Goal: Information Seeking & Learning: Learn about a topic

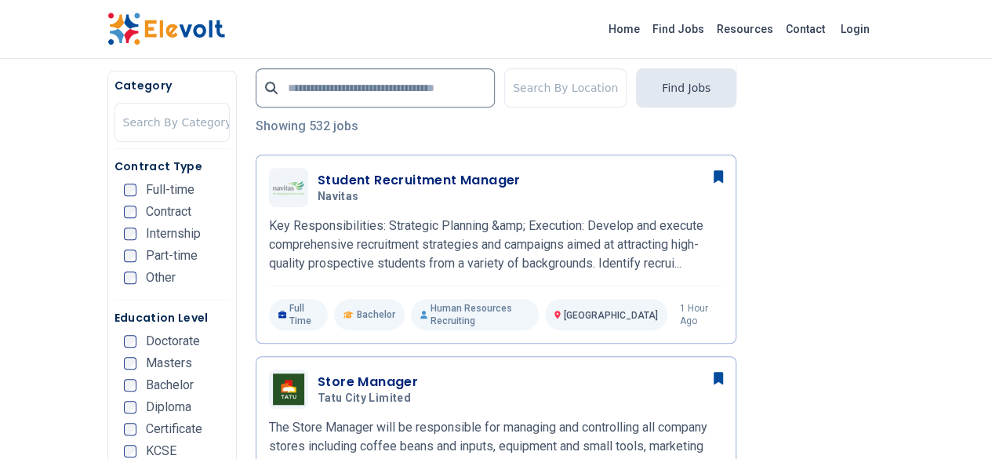
scroll to position [392, 0]
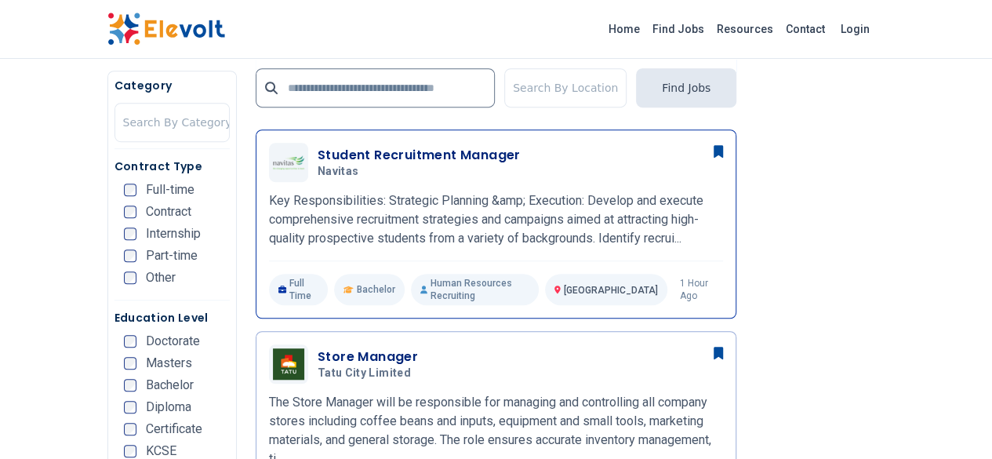
click at [352, 151] on h3 "Student Recruitment Manager" at bounding box center [419, 155] width 203 height 19
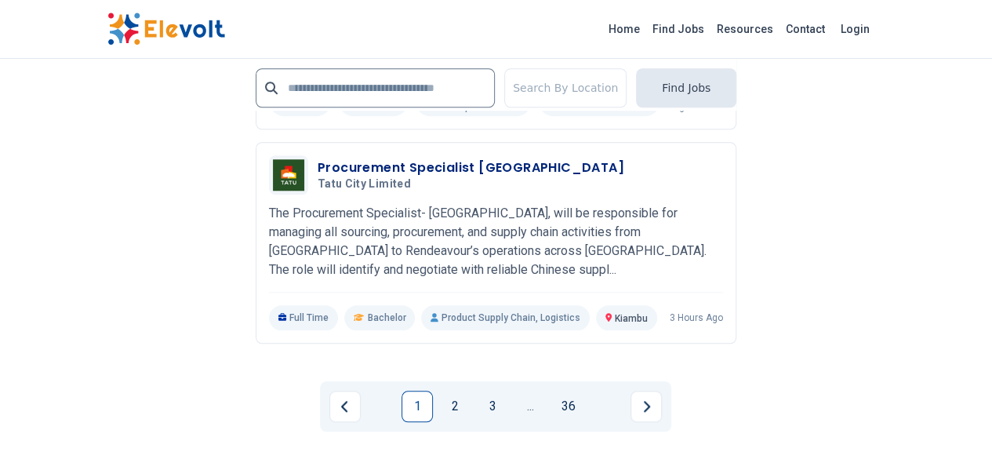
scroll to position [3451, 0]
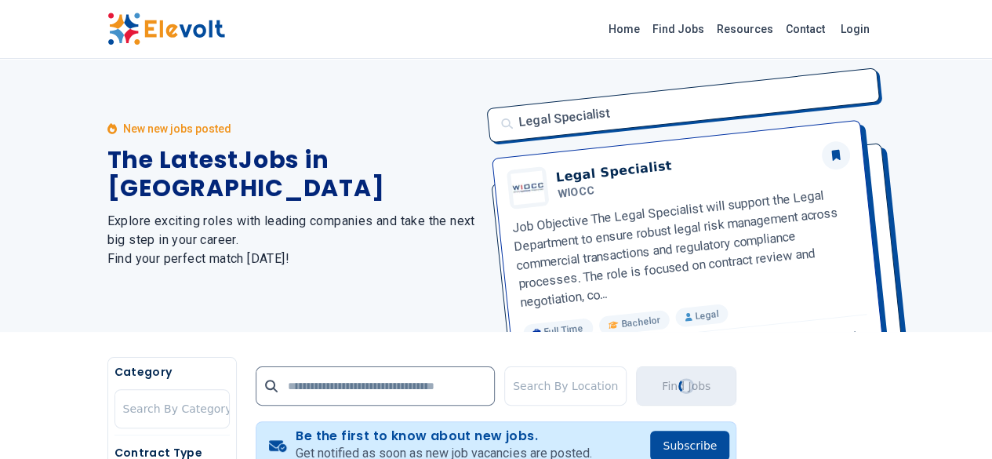
scroll to position [0, 0]
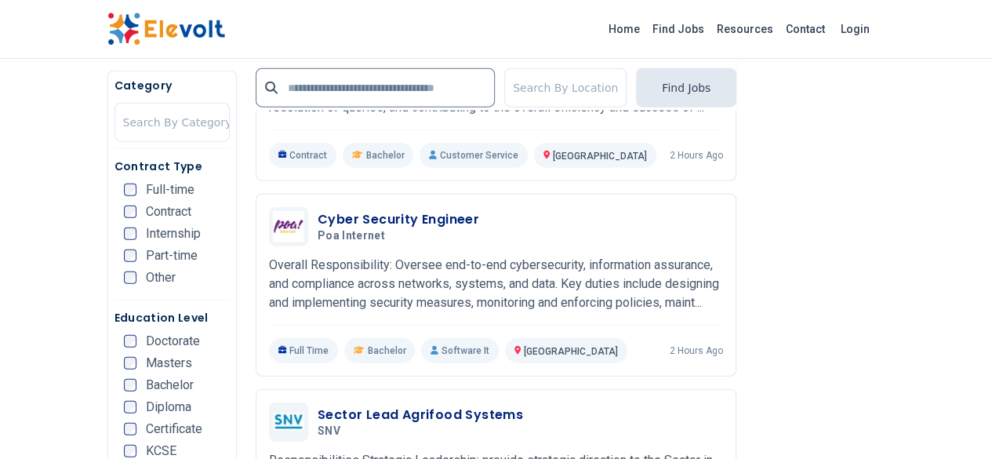
scroll to position [1647, 0]
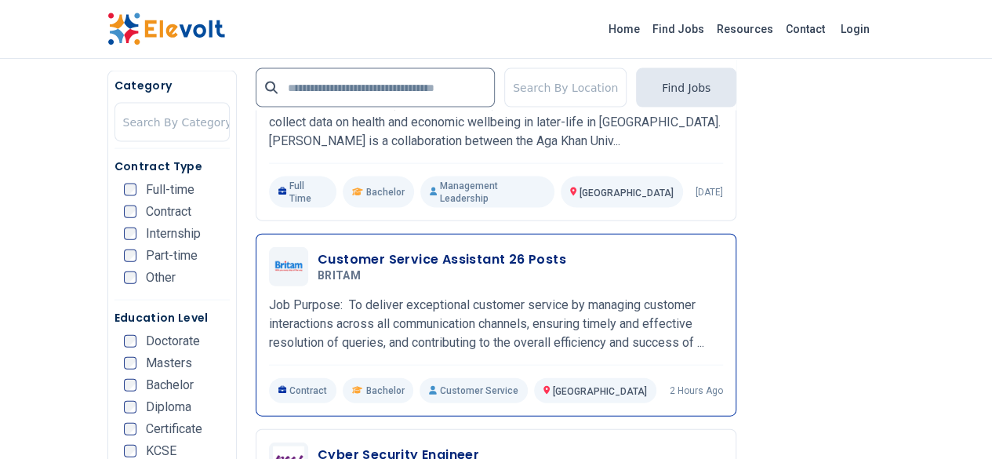
click at [440, 250] on h3 "Customer Service Assistant 26 Posts" at bounding box center [442, 259] width 249 height 19
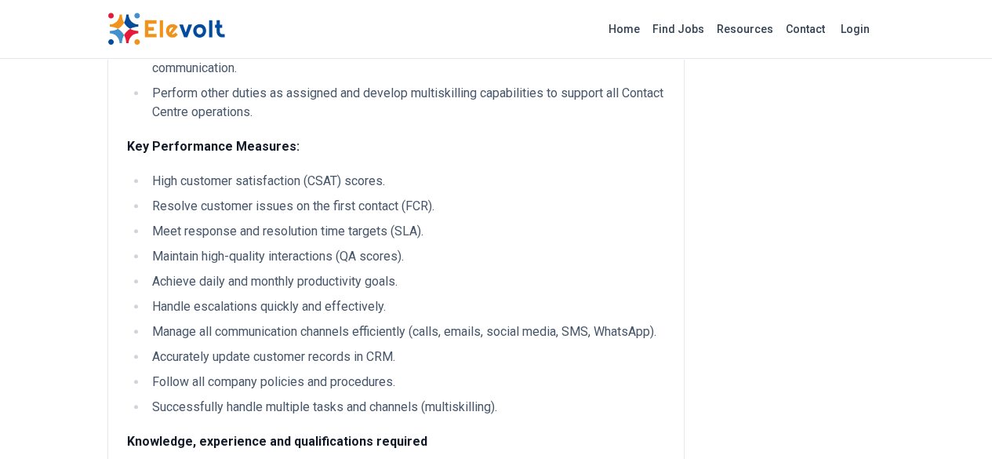
scroll to position [549, 0]
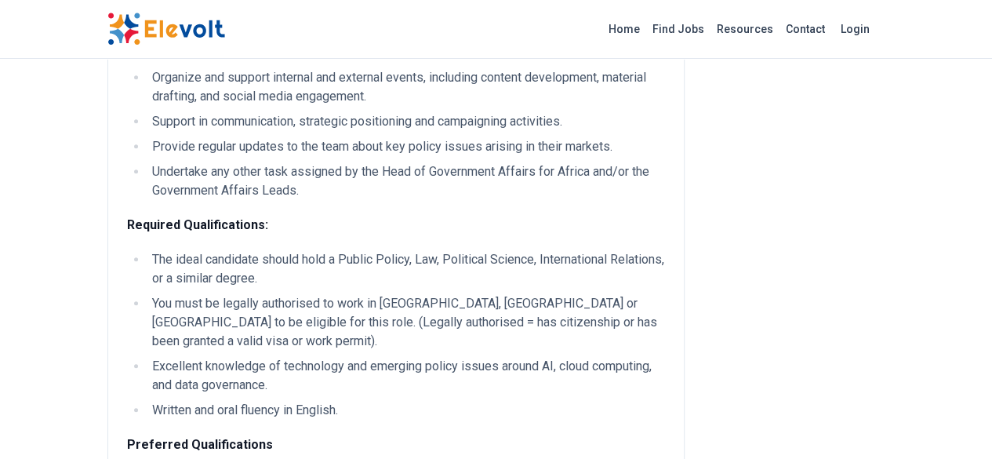
scroll to position [627, 0]
